Goal: Entertainment & Leisure: Consume media (video, audio)

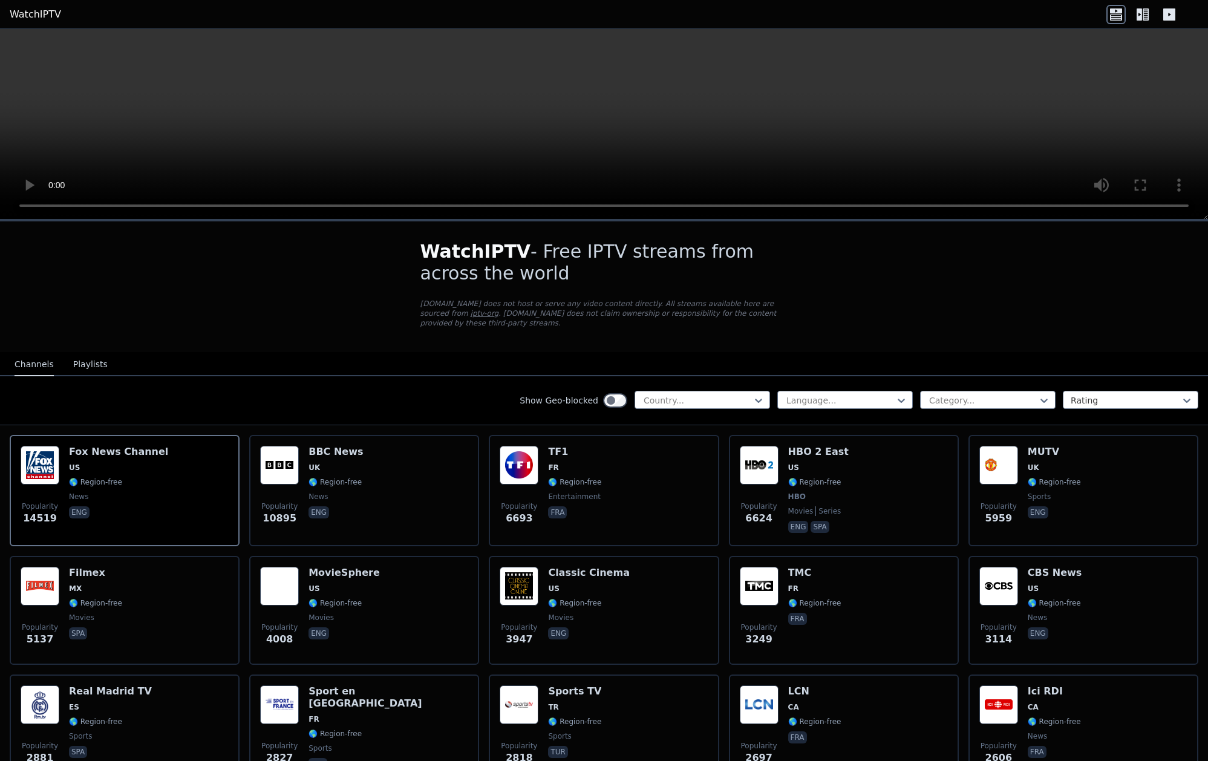
click at [76, 353] on button "Playlists" at bounding box center [90, 364] width 34 height 23
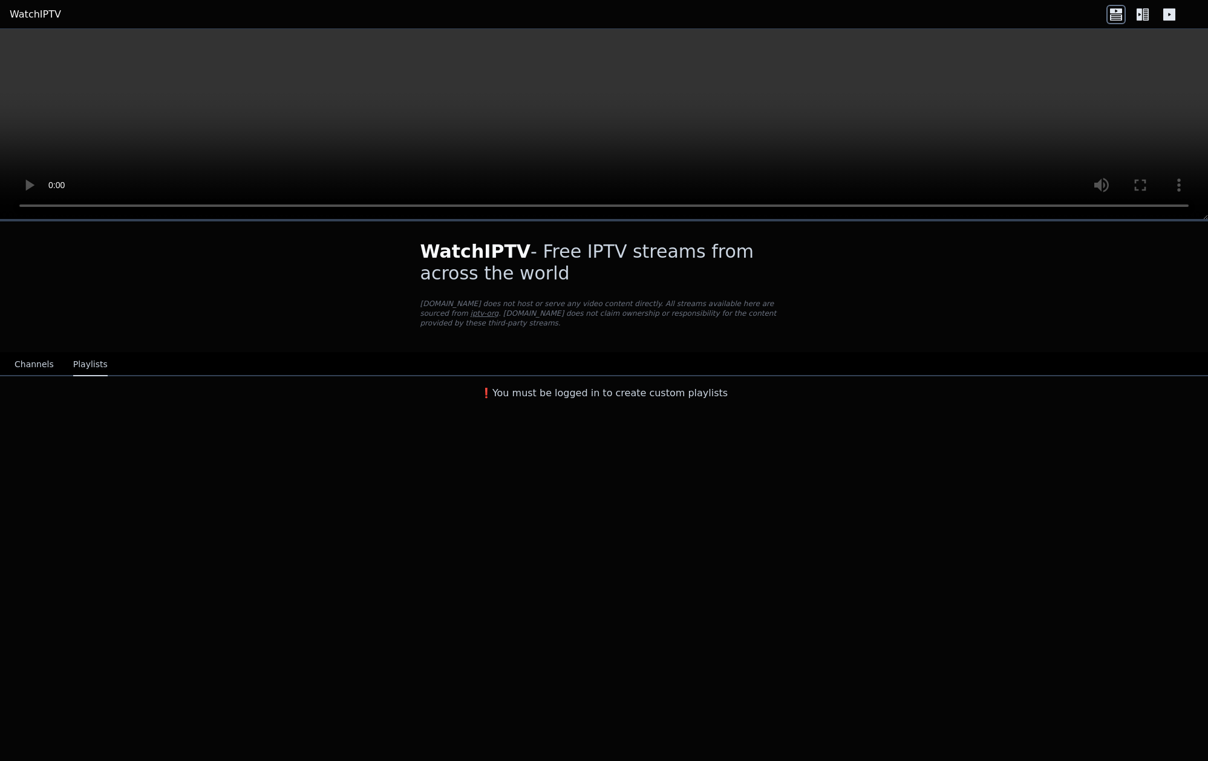
click at [59, 354] on div "Channels Playlists" at bounding box center [61, 364] width 112 height 23
click at [47, 357] on button "Channels" at bounding box center [34, 364] width 39 height 23
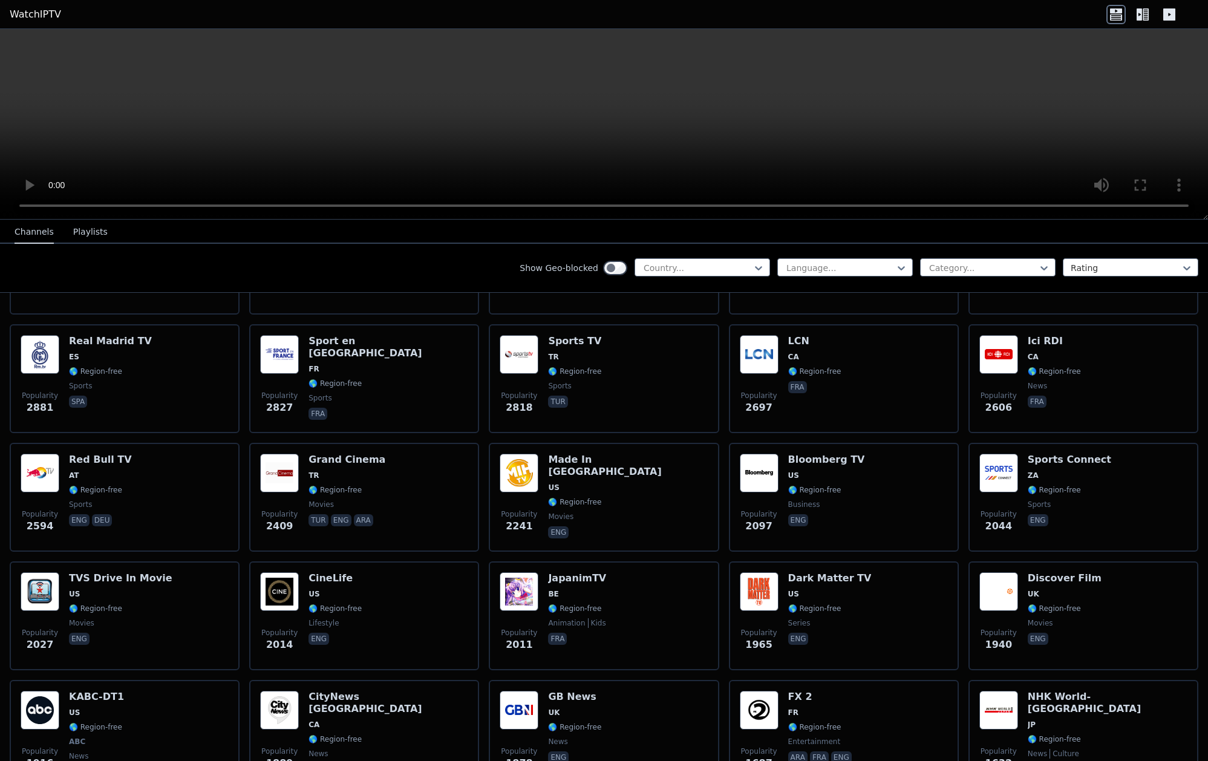
scroll to position [363, 0]
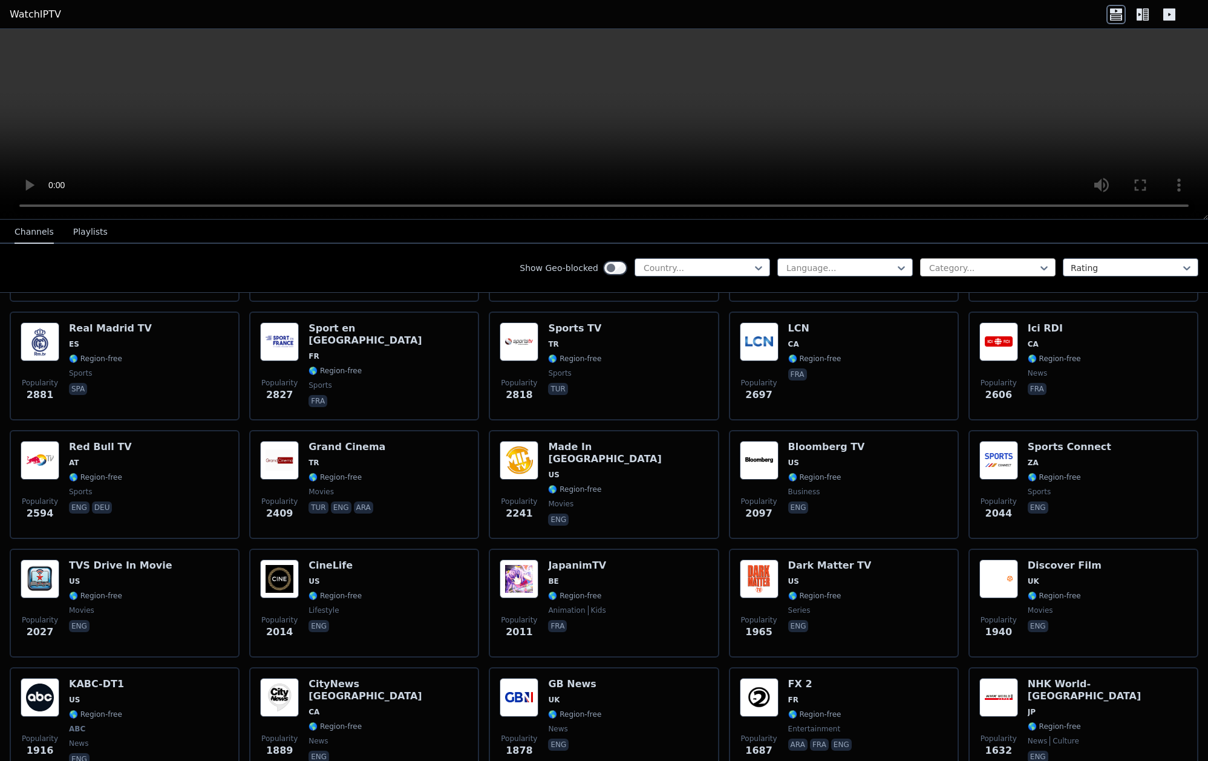
click at [936, 264] on div at bounding box center [983, 268] width 110 height 12
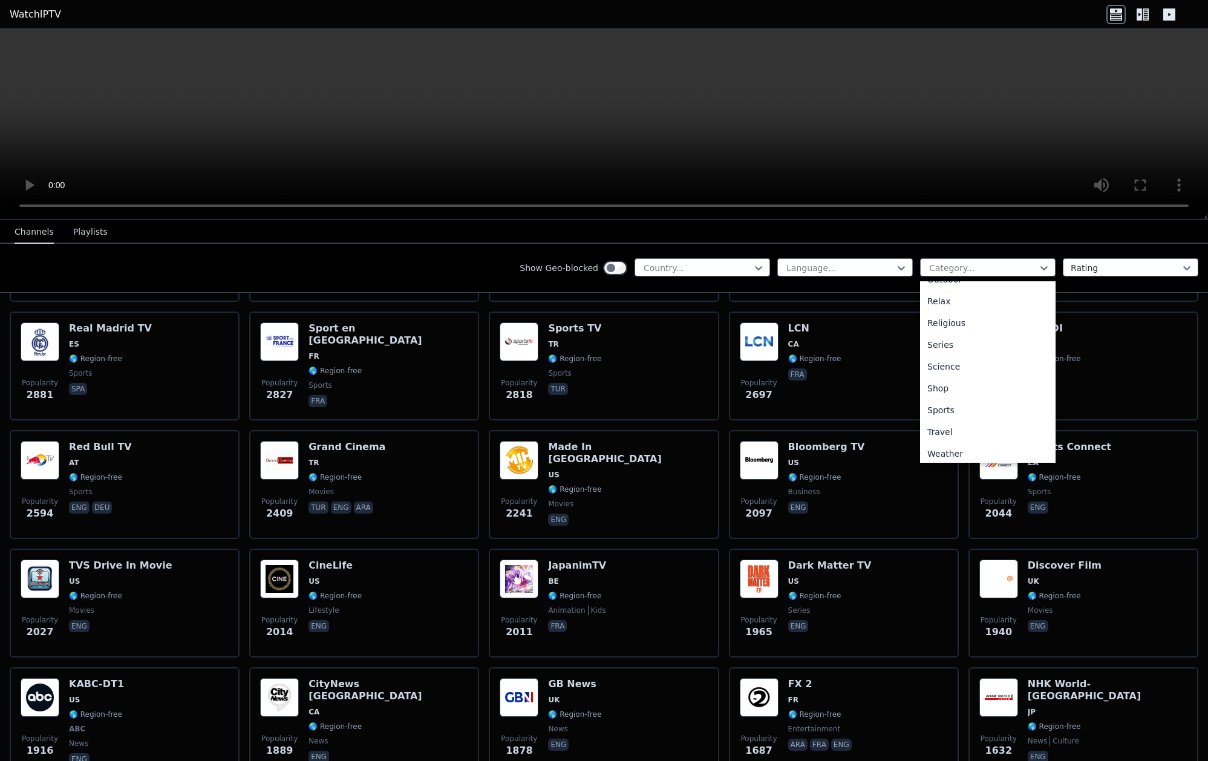
scroll to position [411, 0]
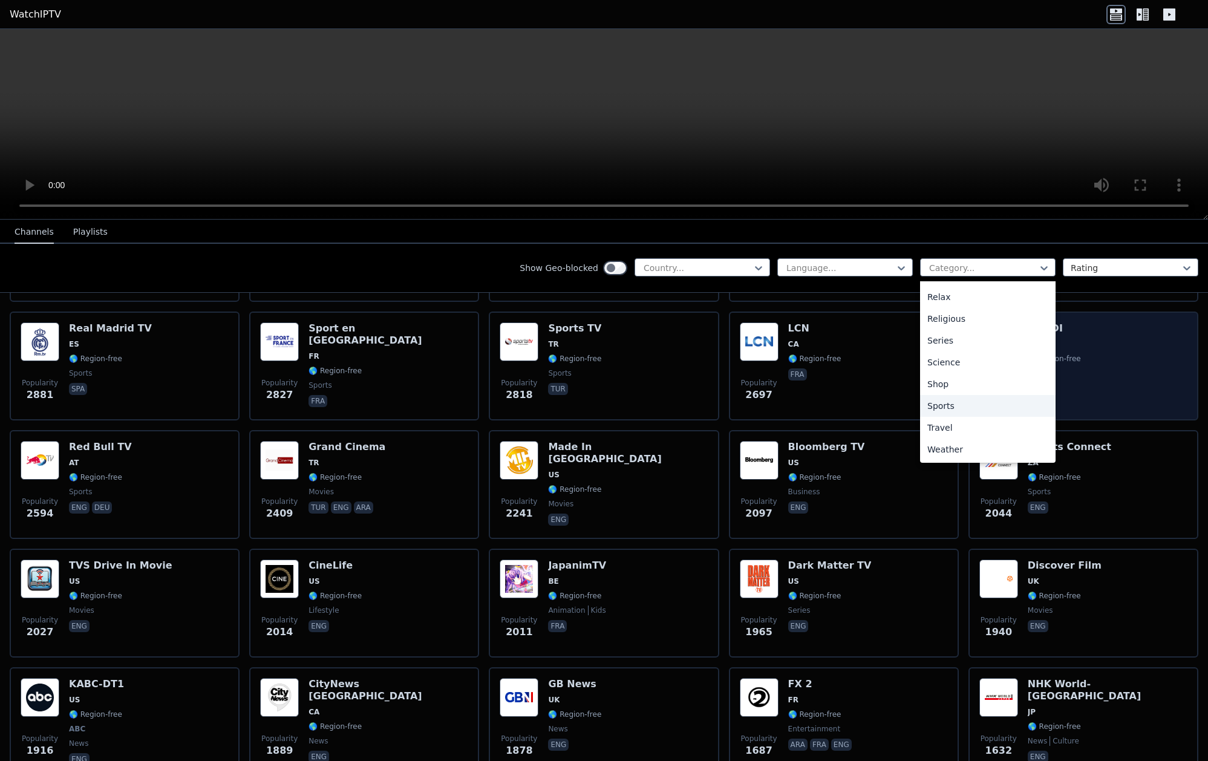
click at [1013, 410] on div "Sports" at bounding box center [987, 406] width 135 height 22
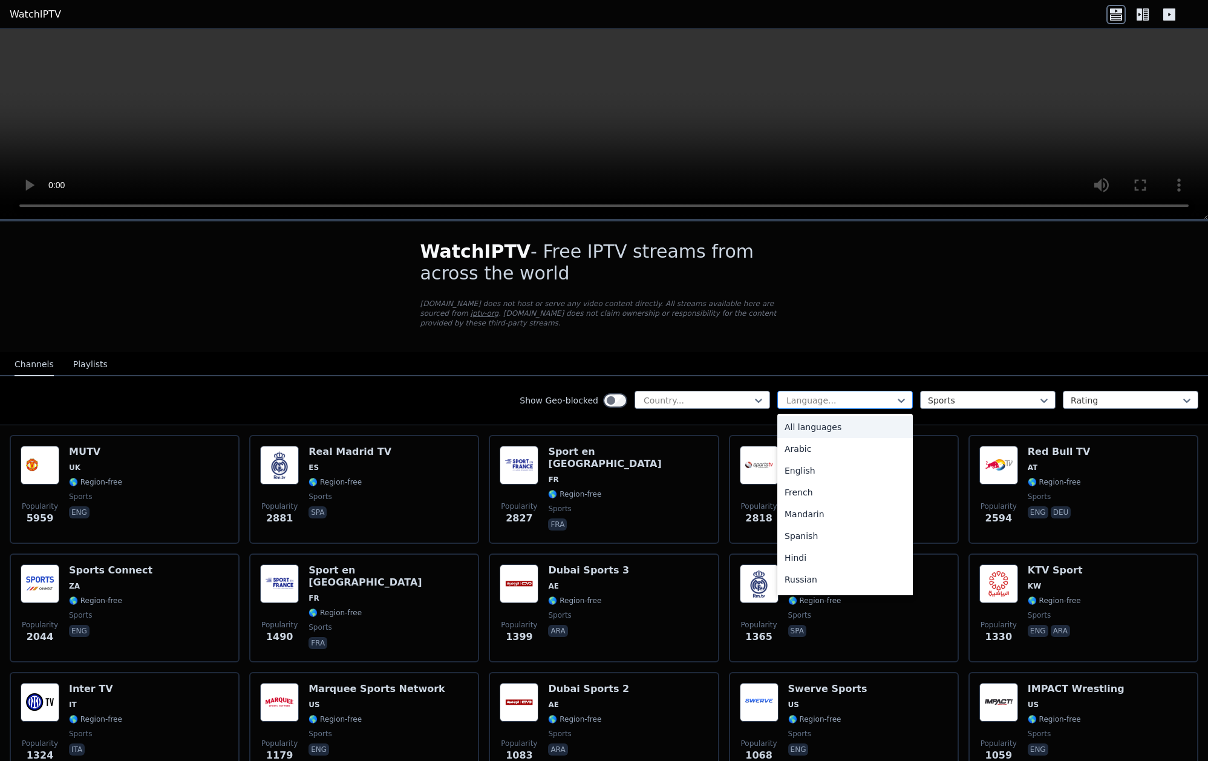
click at [854, 391] on div "Language..." at bounding box center [844, 400] width 135 height 18
click at [819, 438] on div "Arabic" at bounding box center [844, 449] width 135 height 22
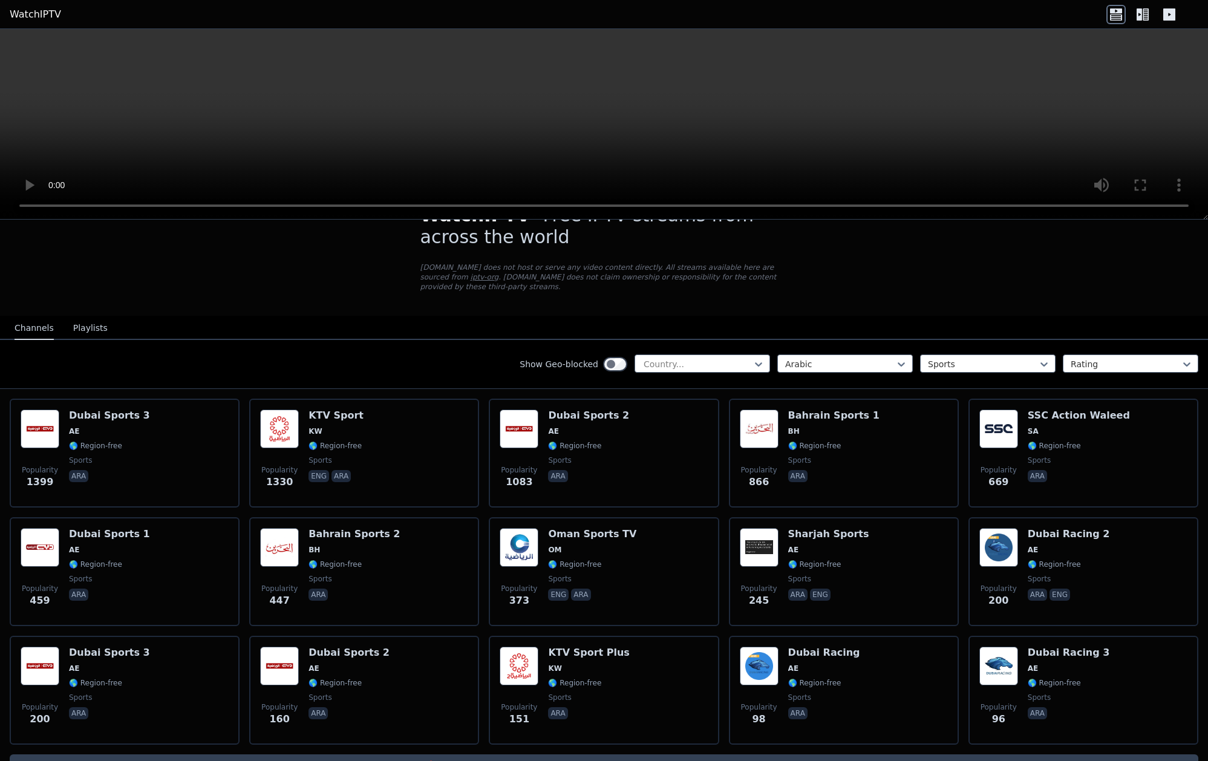
scroll to position [60, 0]
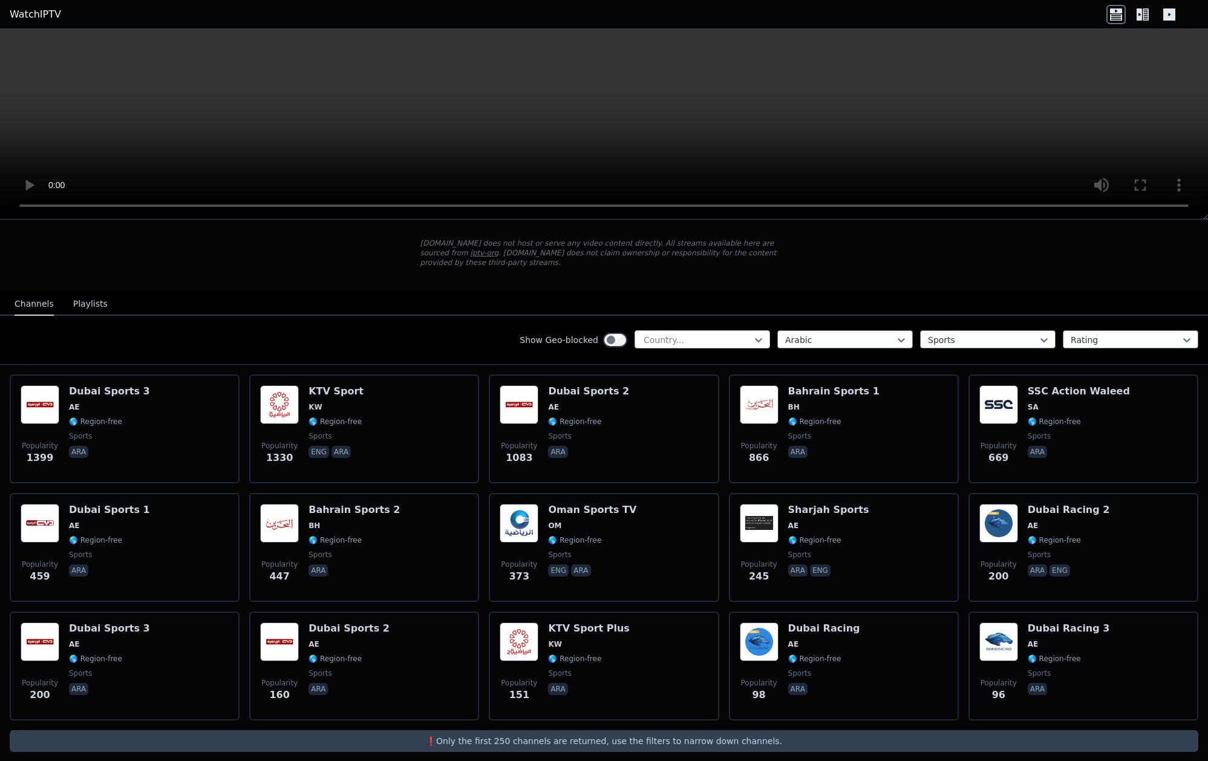
click at [722, 334] on div at bounding box center [697, 340] width 110 height 12
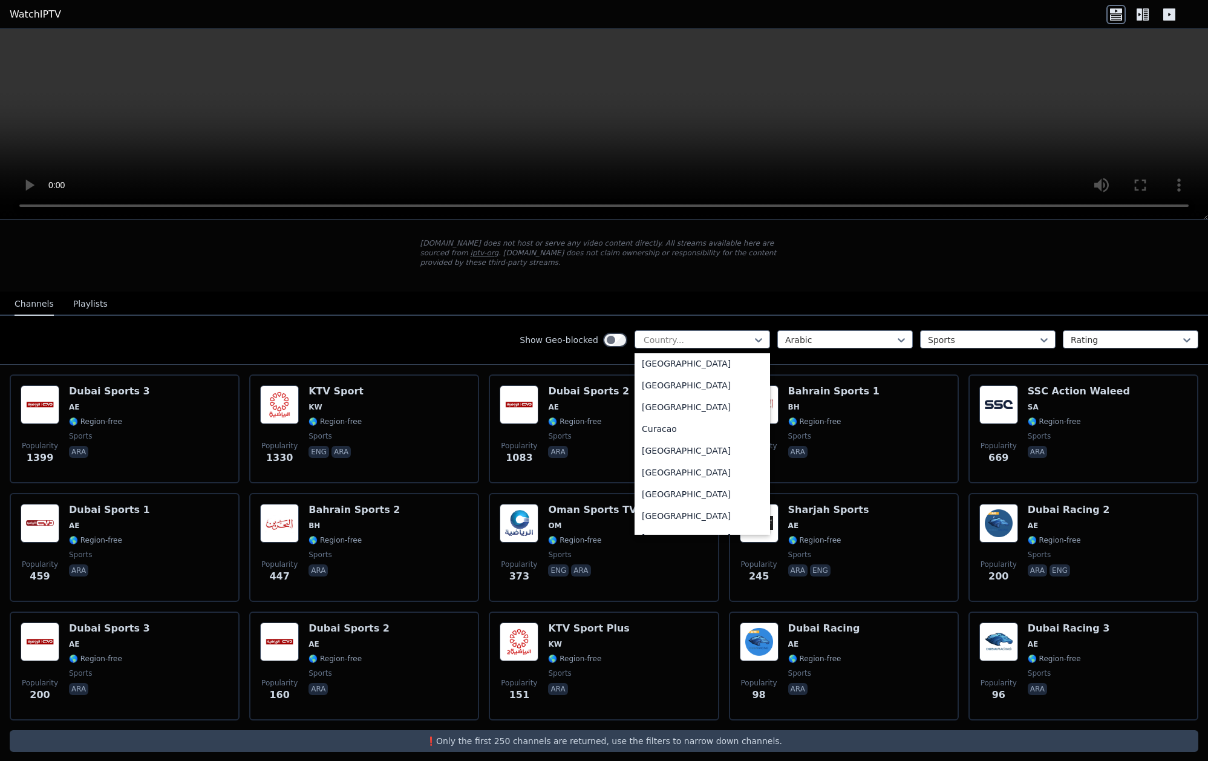
scroll to position [1089, 0]
type input "*"
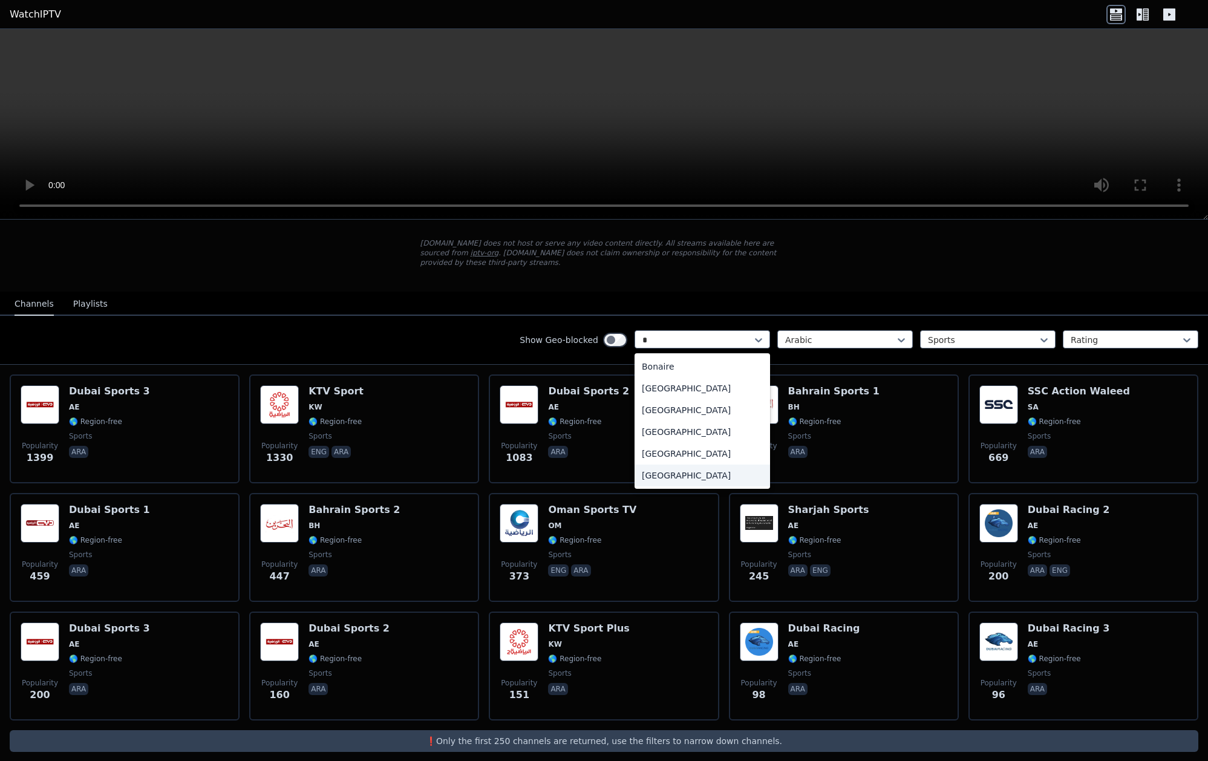
click at [665, 464] on div "[GEOGRAPHIC_DATA]" at bounding box center [701, 475] width 135 height 22
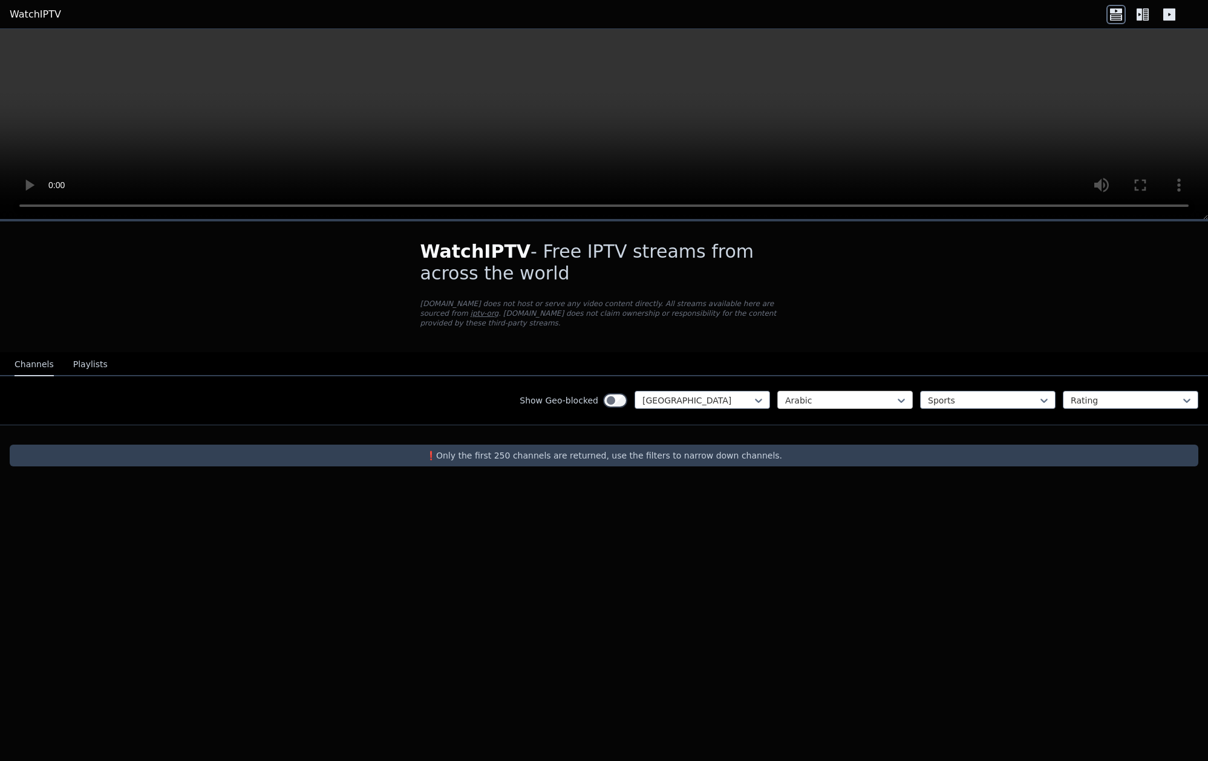
click at [809, 394] on div at bounding box center [840, 400] width 110 height 12
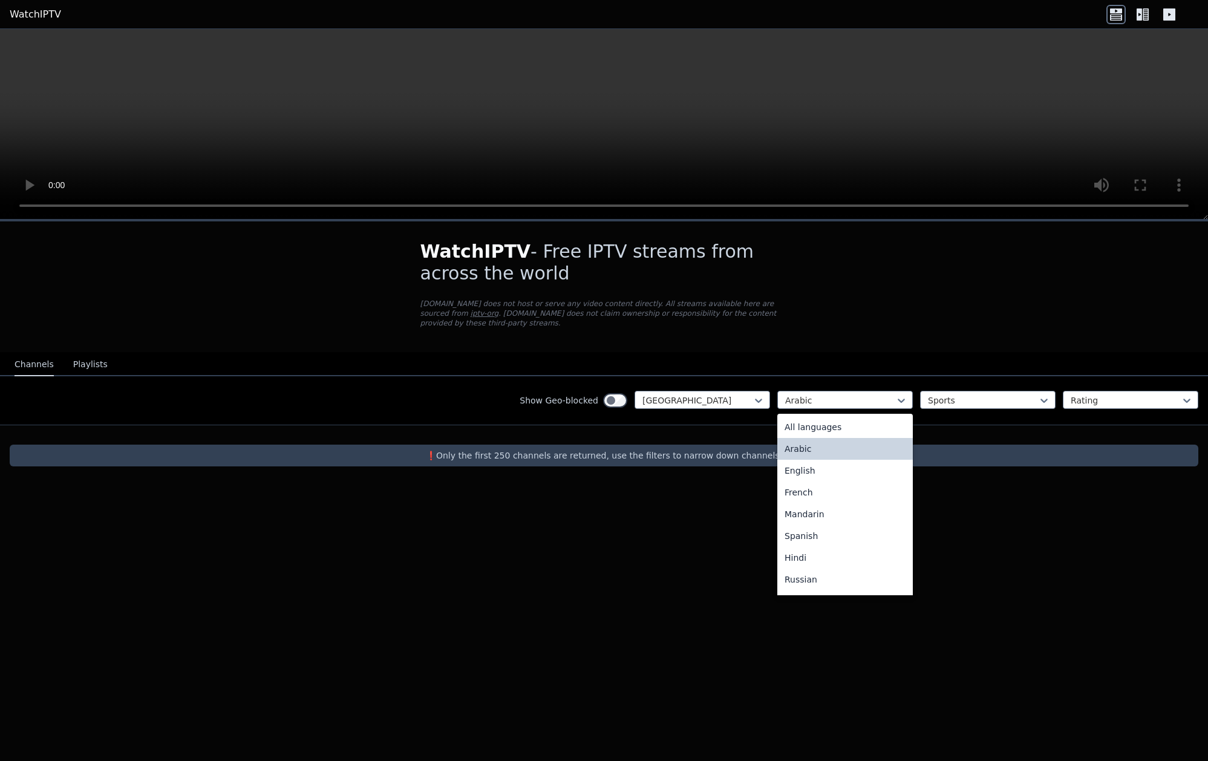
click at [810, 417] on div "All languages" at bounding box center [844, 427] width 135 height 22
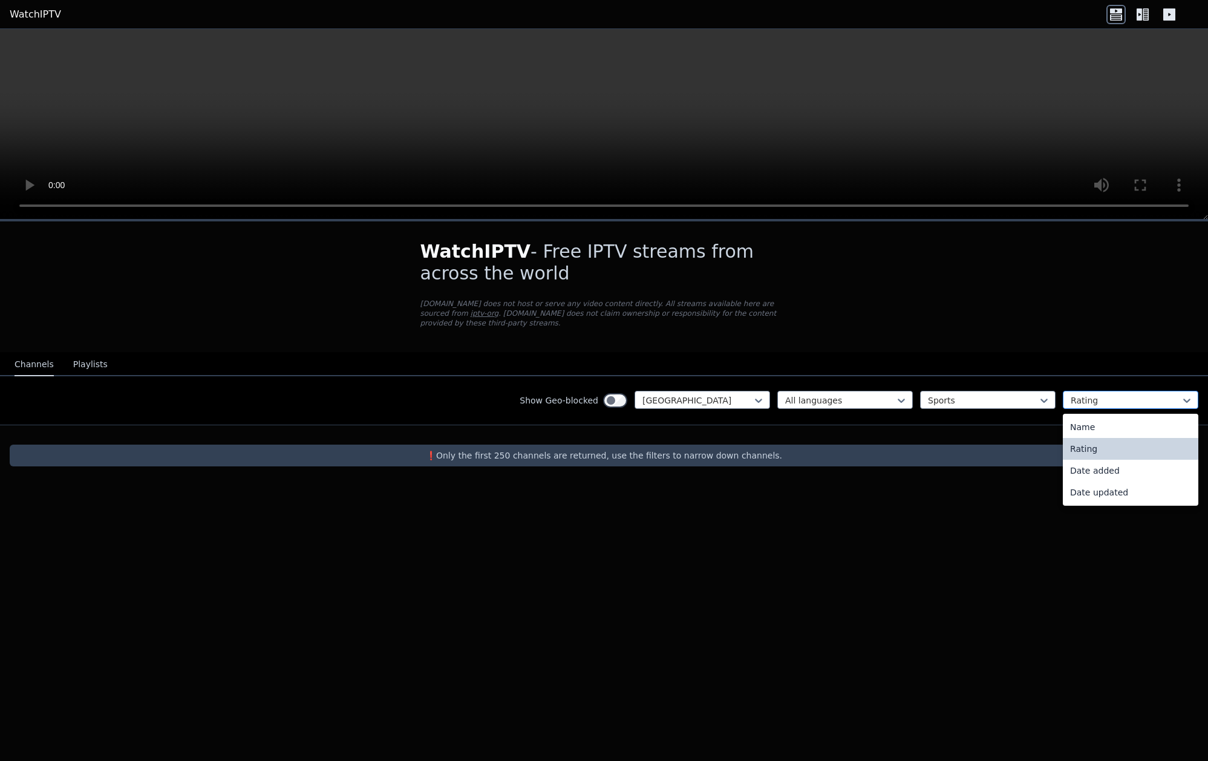
click at [1092, 394] on div at bounding box center [1125, 400] width 110 height 12
click at [1094, 394] on div at bounding box center [1125, 400] width 110 height 12
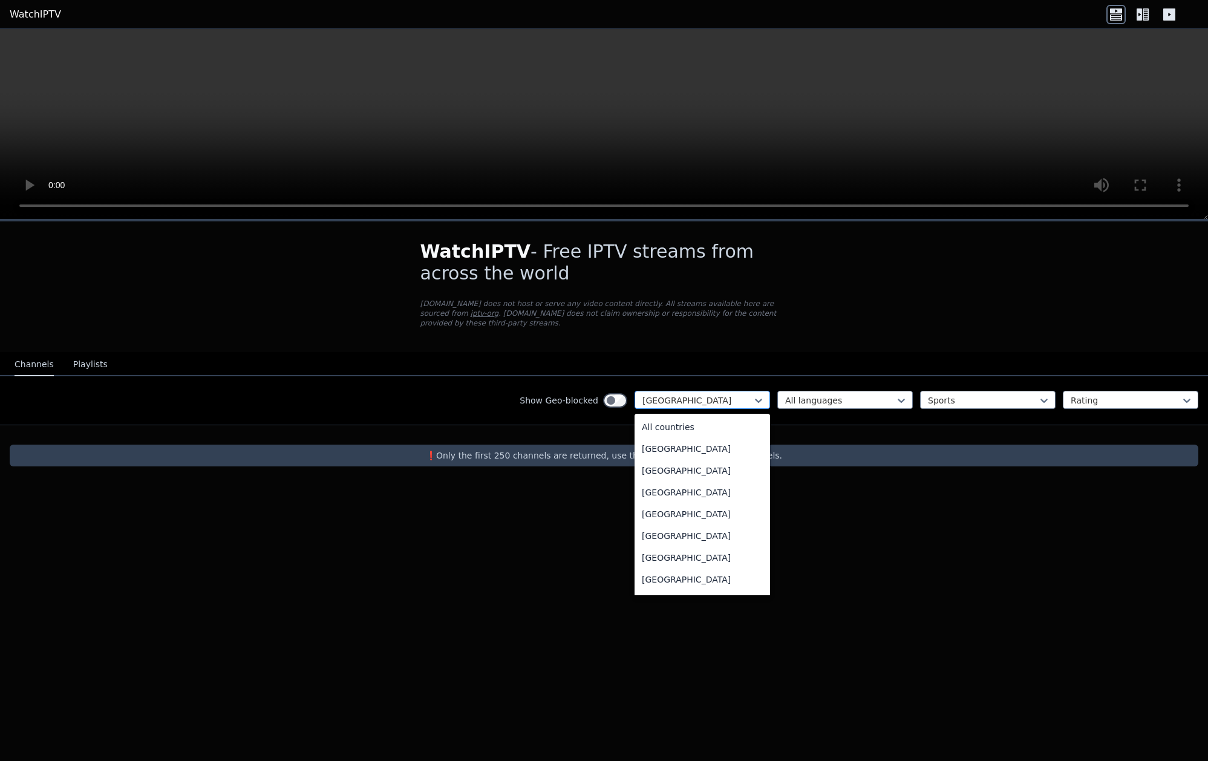
click at [680, 395] on div at bounding box center [697, 400] width 110 height 12
click at [715, 416] on div "All countries" at bounding box center [701, 427] width 135 height 22
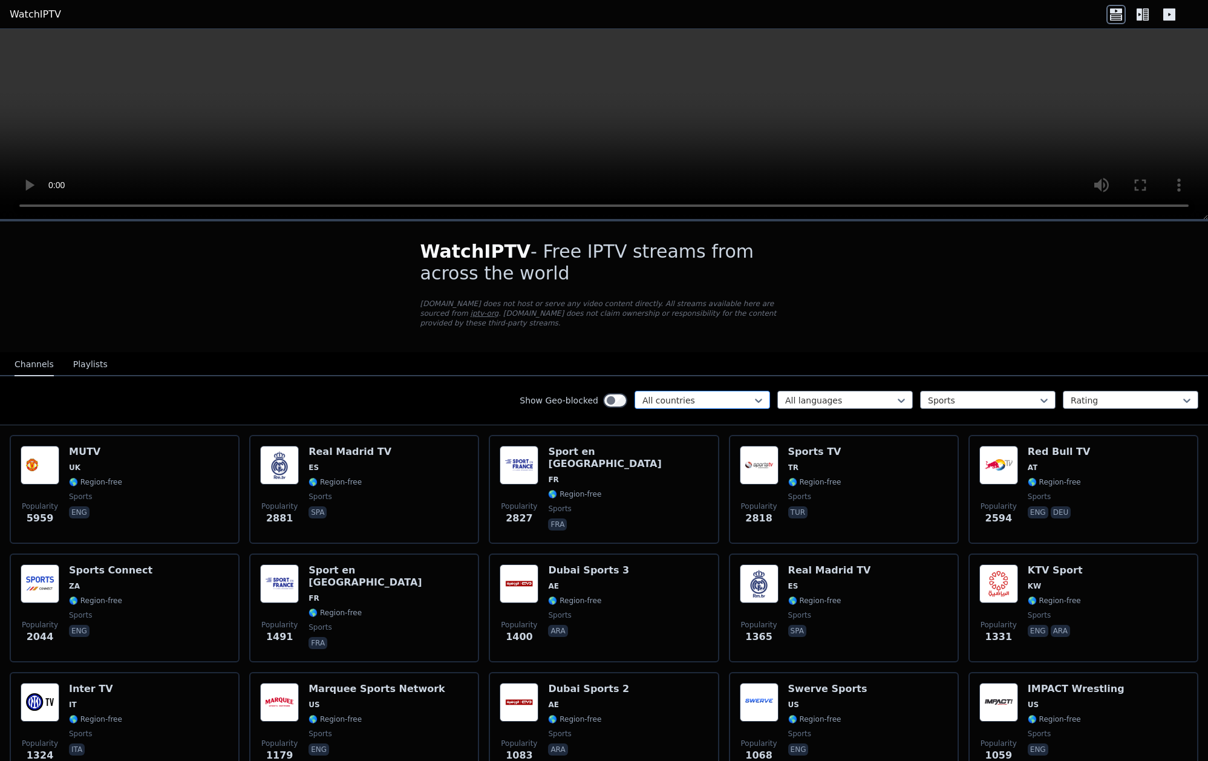
click at [712, 394] on div at bounding box center [697, 400] width 110 height 12
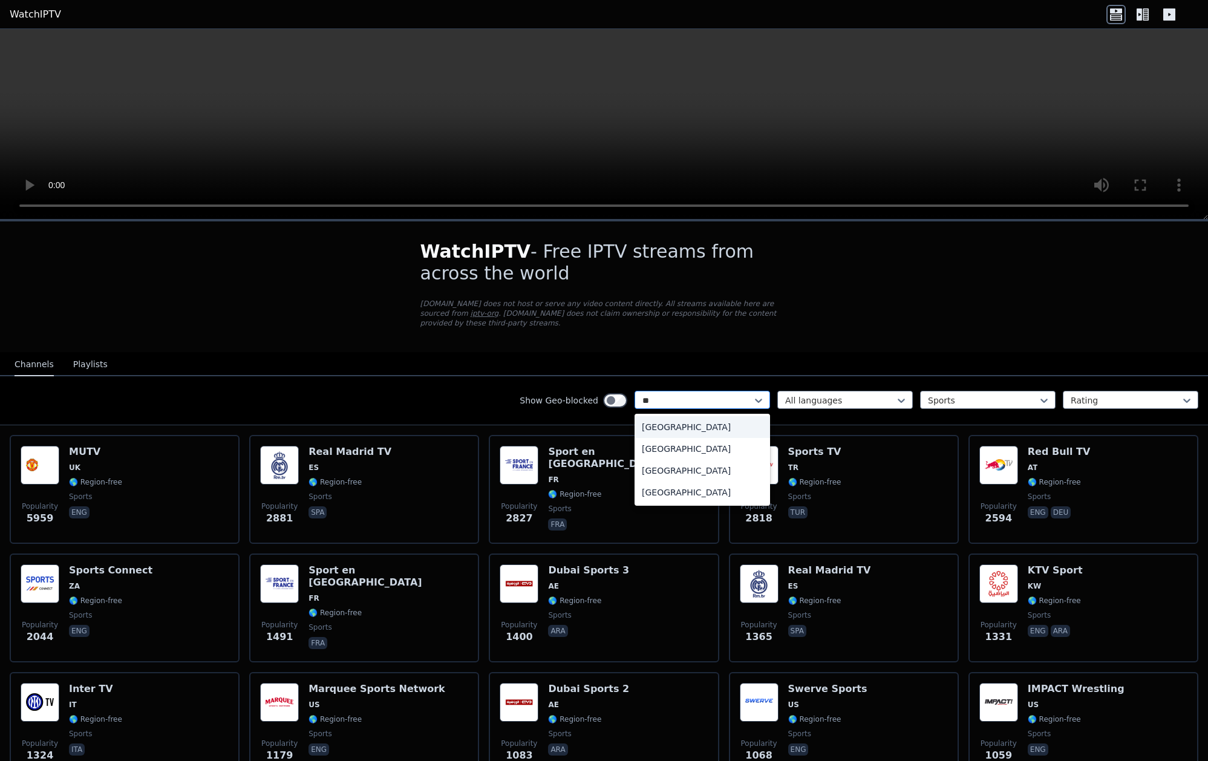
type input "***"
click at [666, 416] on div "[GEOGRAPHIC_DATA]" at bounding box center [701, 427] width 135 height 22
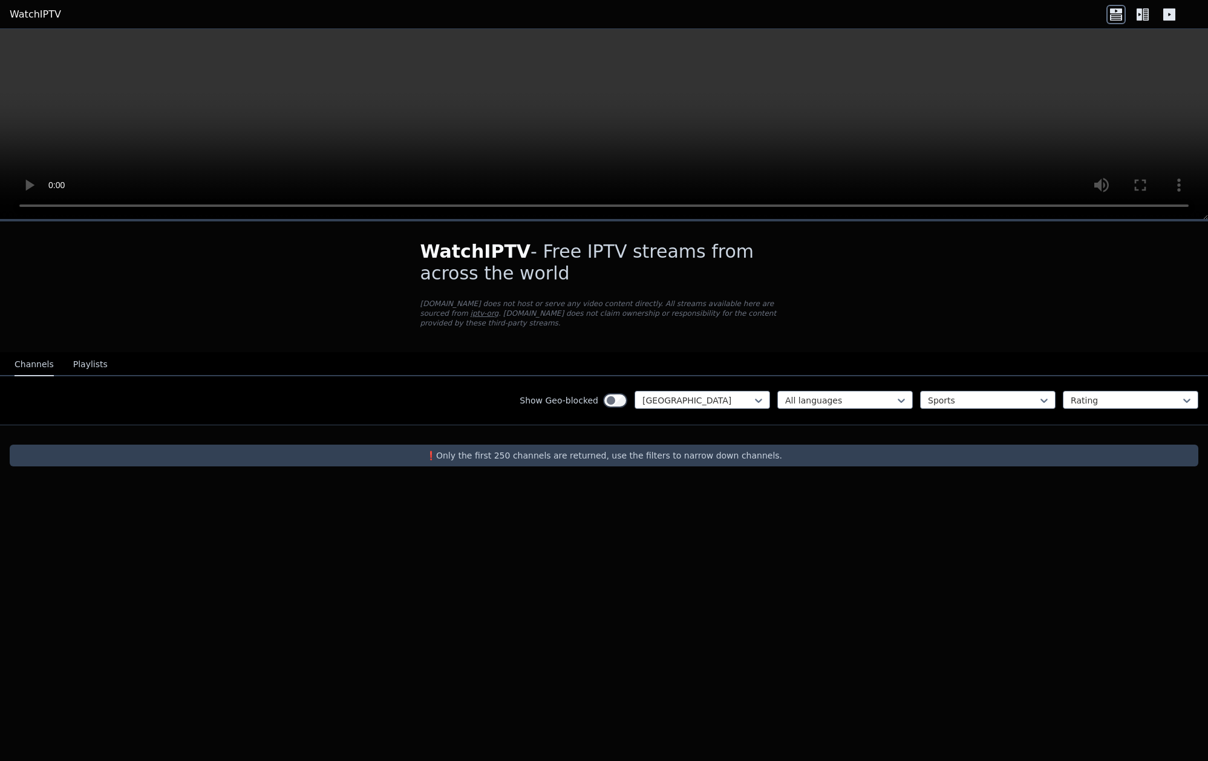
click at [867, 379] on div "Show Geo-blocked Tunisia All languages Sports Rating" at bounding box center [604, 400] width 1208 height 49
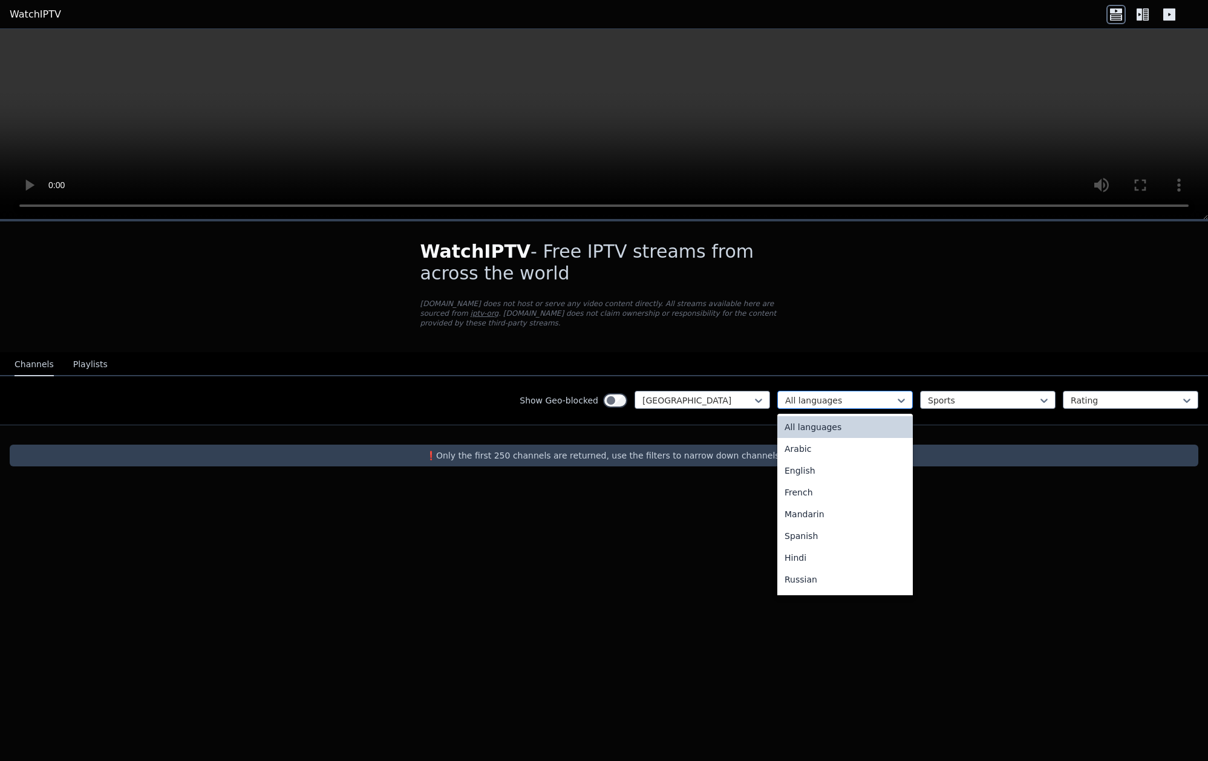
click at [862, 394] on div at bounding box center [840, 400] width 110 height 12
click at [963, 394] on div at bounding box center [983, 400] width 110 height 12
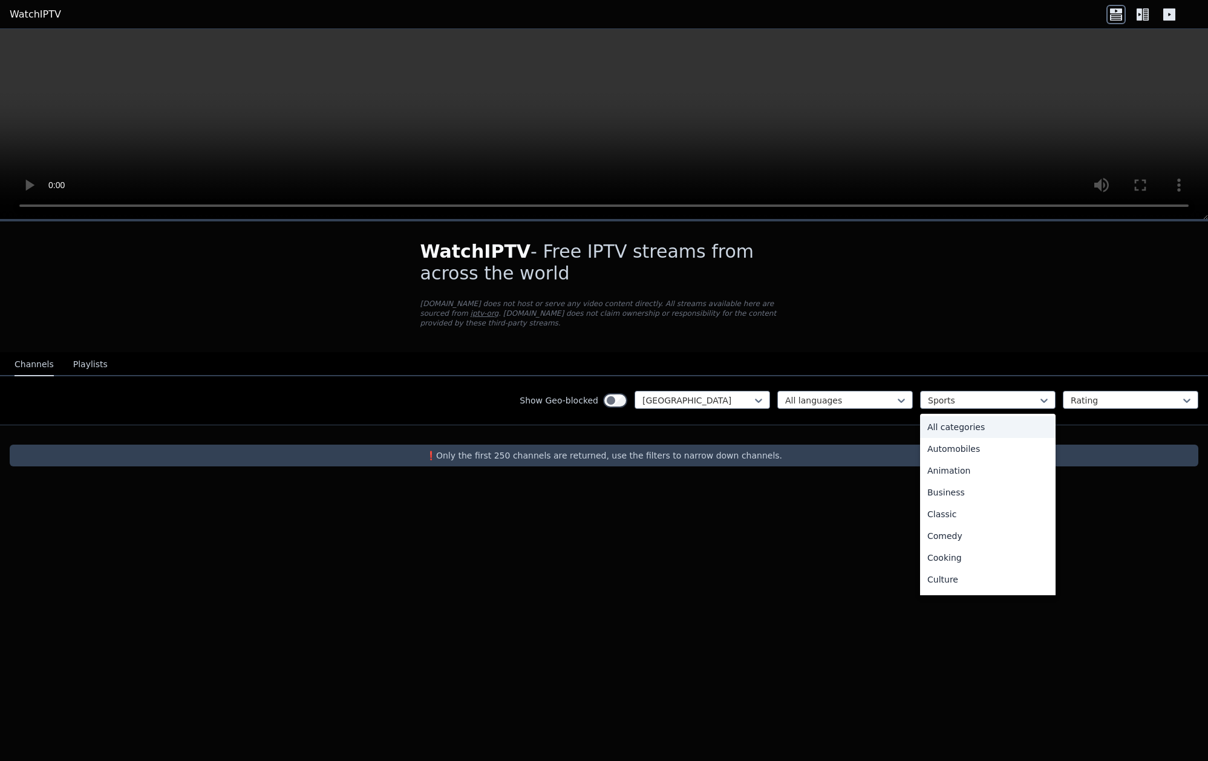
click at [956, 420] on div "All categories" at bounding box center [987, 427] width 135 height 22
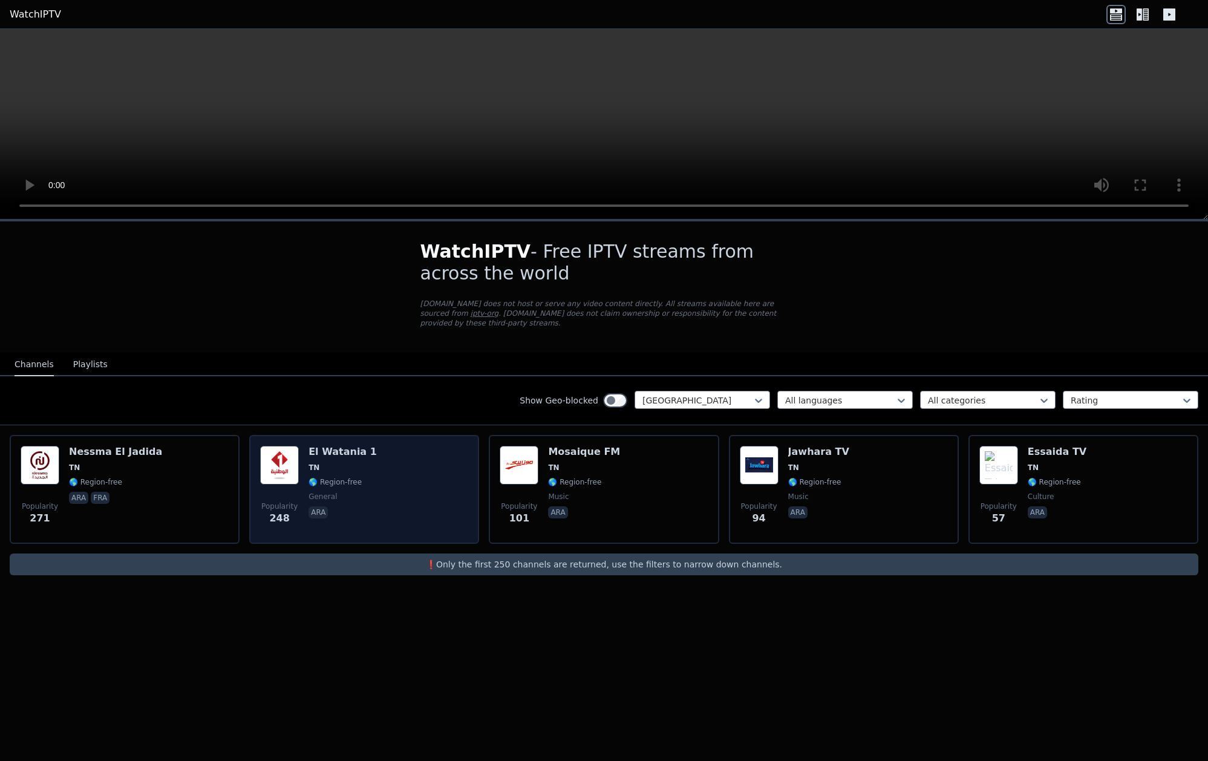
click at [326, 446] on h6 "El Watania 1" at bounding box center [342, 452] width 68 height 12
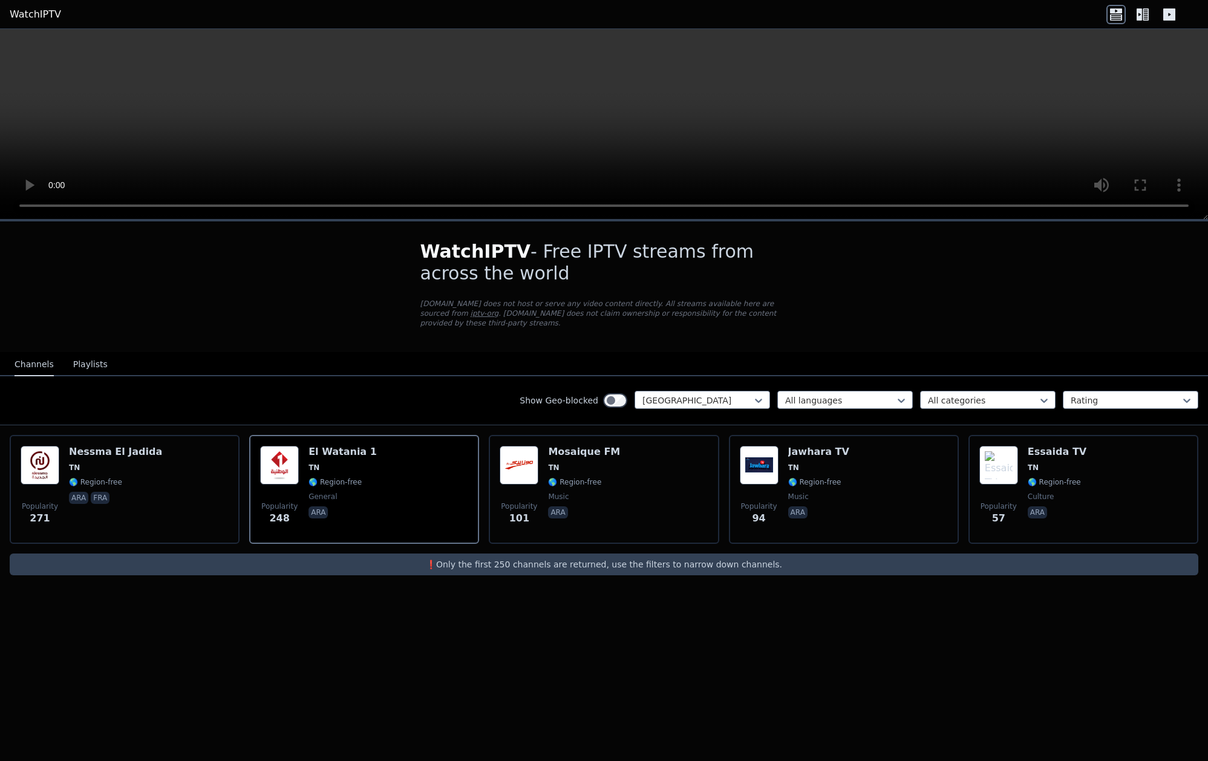
drag, startPoint x: 1109, startPoint y: 263, endPoint x: 1069, endPoint y: 262, distance: 40.5
click at [1109, 264] on div "WatchIPTV - Free IPTV streams from across the world [DOMAIN_NAME] does not host…" at bounding box center [604, 407] width 1208 height 373
